Goal: Information Seeking & Learning: Learn about a topic

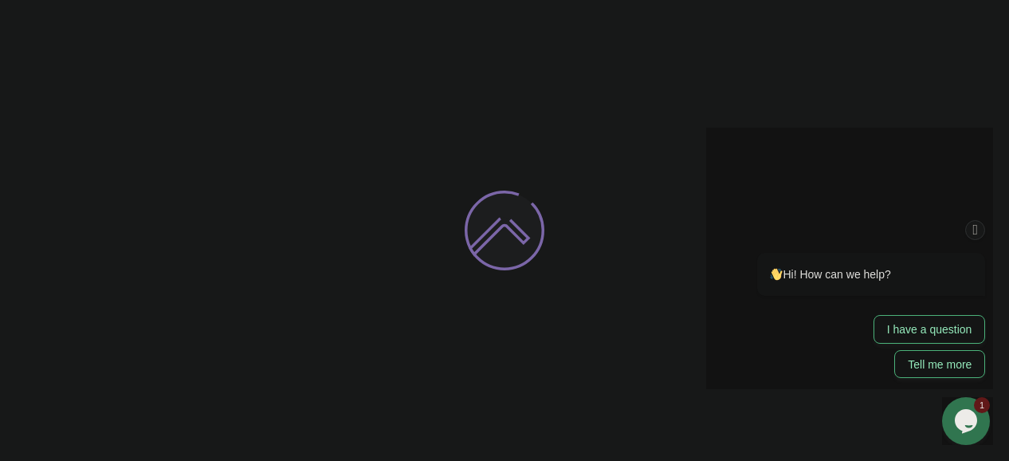
click at [978, 234] on icon "Chat attention grabber" at bounding box center [975, 230] width 13 height 17
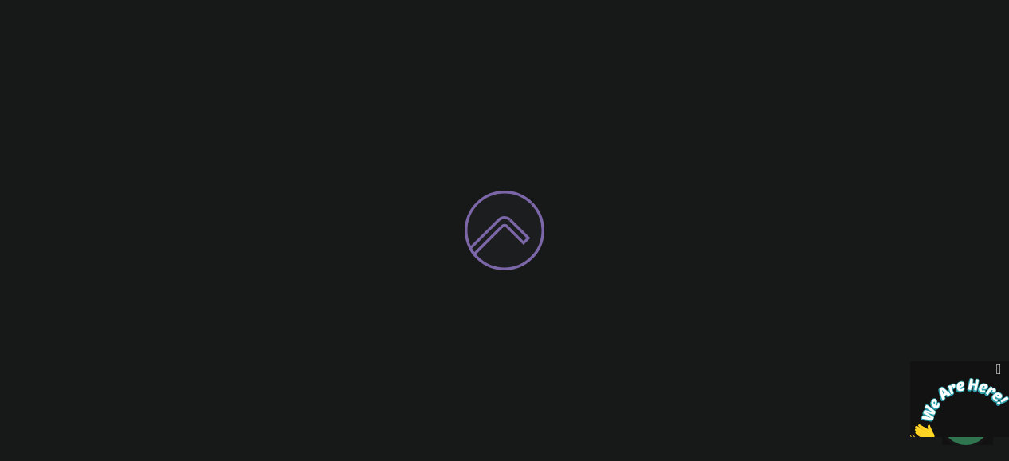
click at [1003, 371] on icon "Close" at bounding box center [998, 369] width 14 height 17
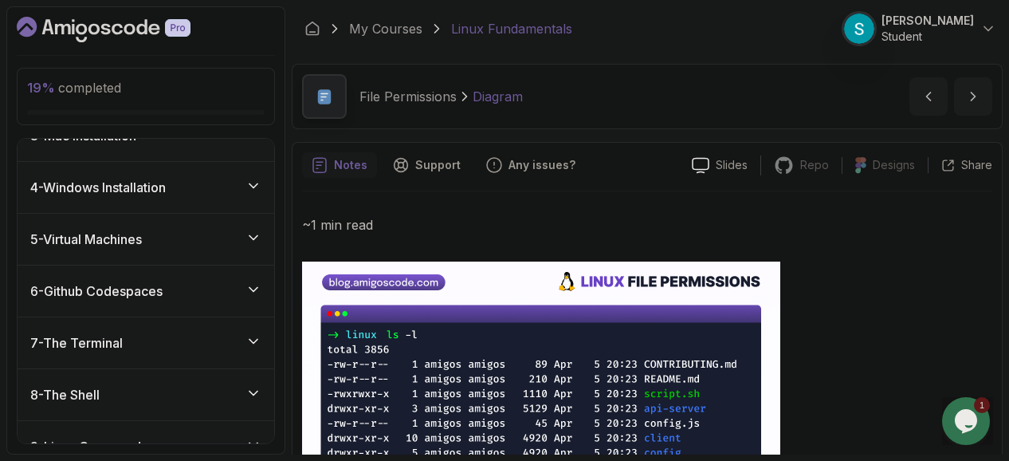
scroll to position [220, 0]
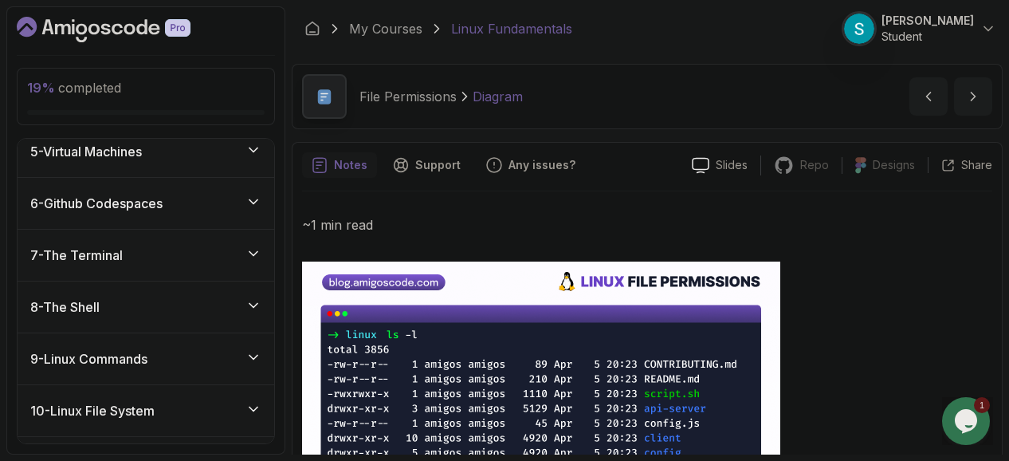
click at [163, 253] on div "7 - The Terminal" at bounding box center [145, 254] width 231 height 19
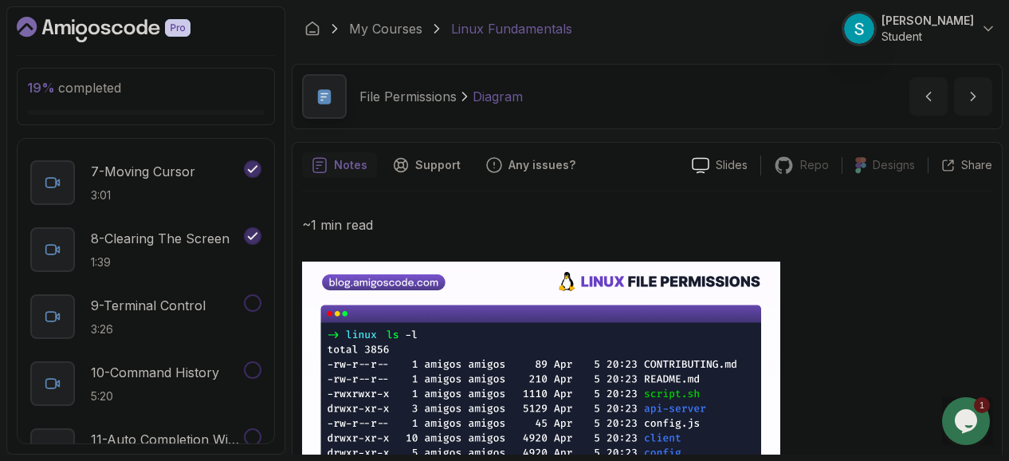
scroll to position [835, 0]
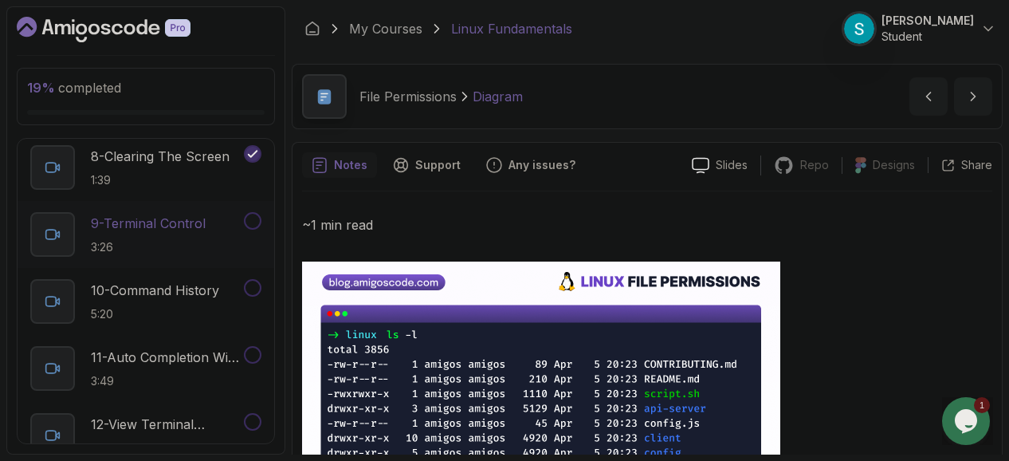
click at [172, 223] on p "9 - Terminal Control" at bounding box center [148, 223] width 115 height 19
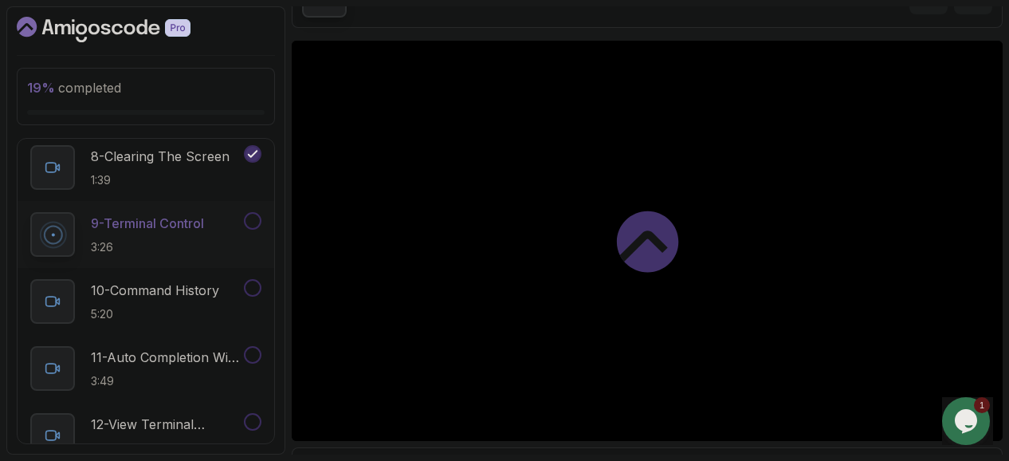
scroll to position [102, 0]
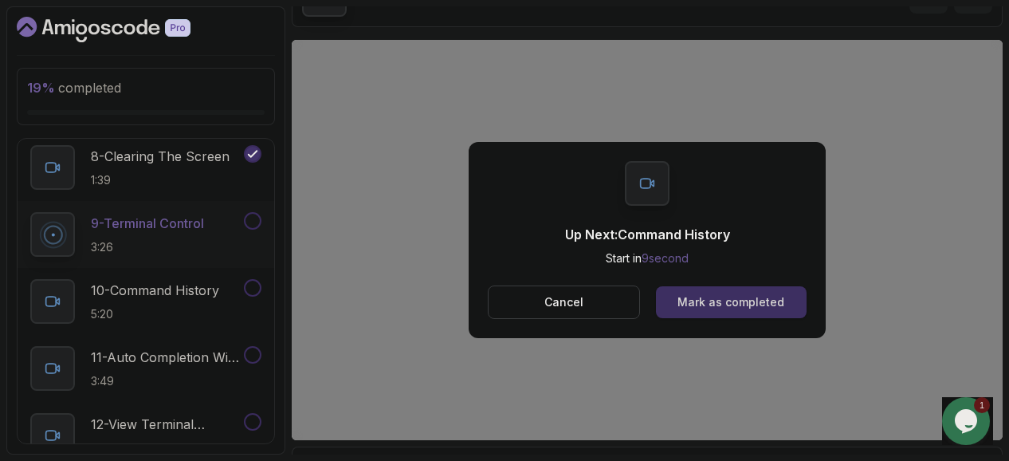
click at [759, 294] on div "Mark as completed" at bounding box center [730, 302] width 107 height 16
click at [724, 304] on div "Mark as completed" at bounding box center [730, 302] width 107 height 16
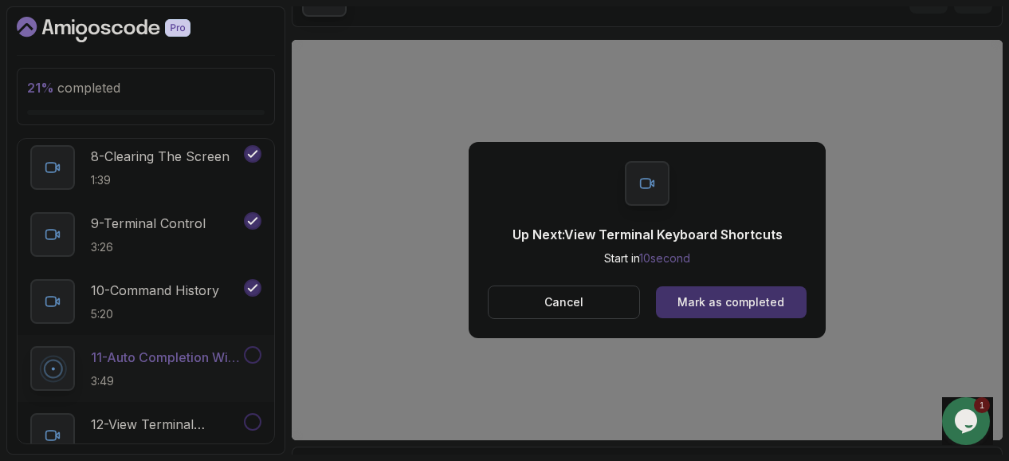
click at [465, 231] on div "Up Next: View Terminal Keyboard Shortcuts Start in 10 second Cancel Mark as com…" at bounding box center [647, 240] width 711 height 400
click at [757, 299] on div "Mark as completed" at bounding box center [730, 302] width 107 height 16
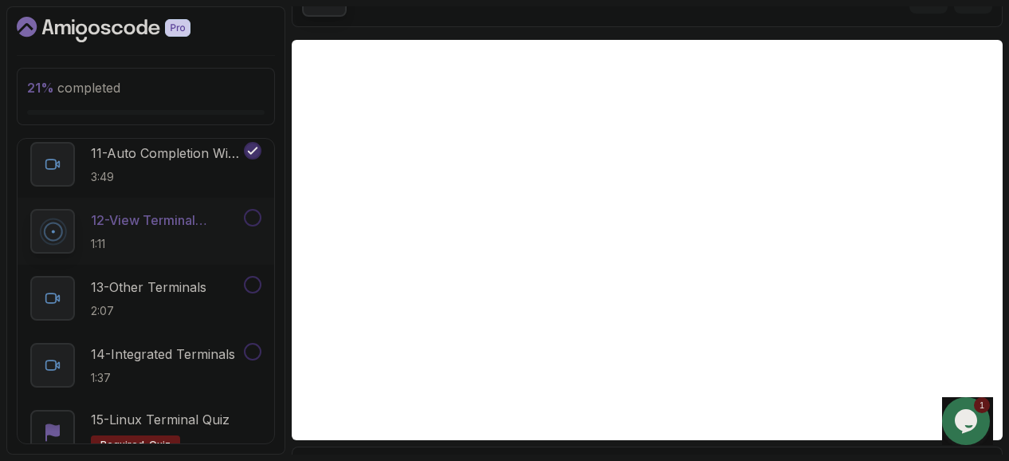
scroll to position [1038, 0]
